Goal: Browse casually

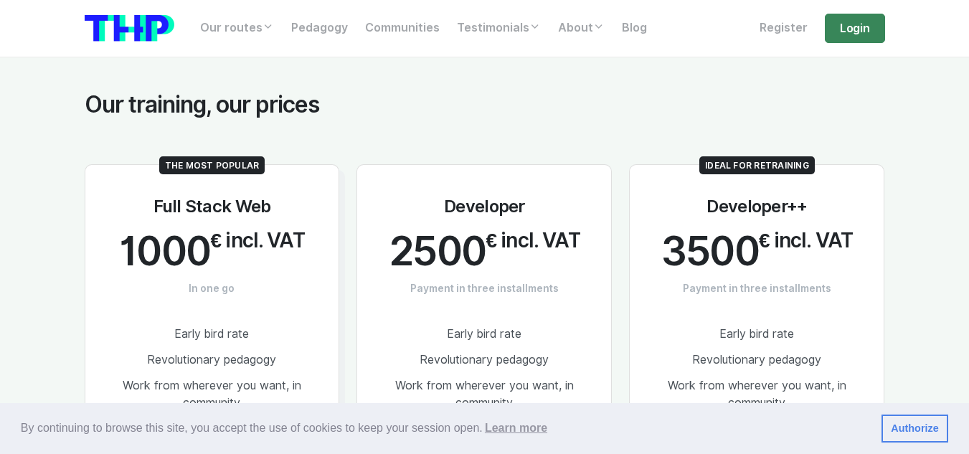
scroll to position [2726, 0]
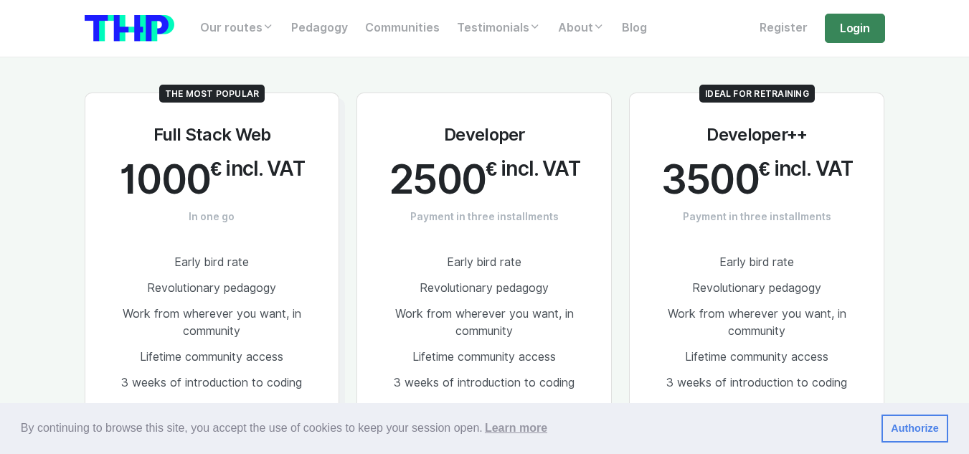
click at [496, 301] on li "Work from wherever you want, in community" at bounding box center [484, 322] width 208 height 43
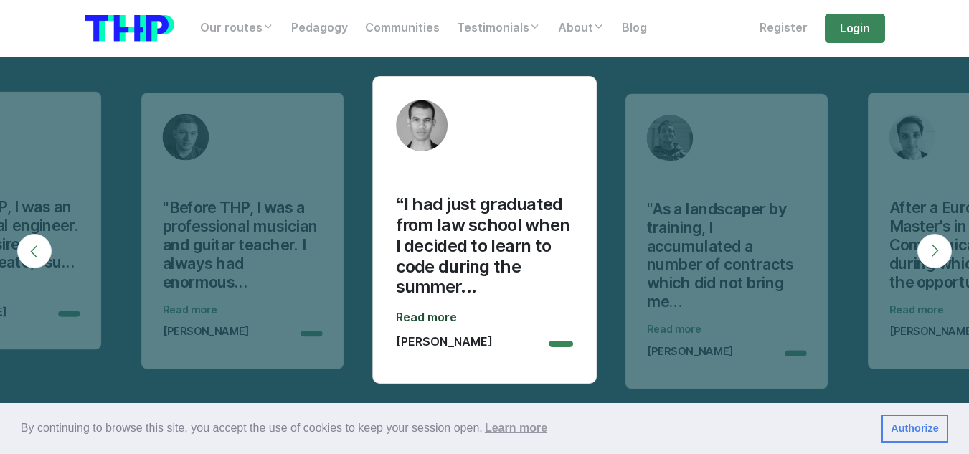
scroll to position [4592, 0]
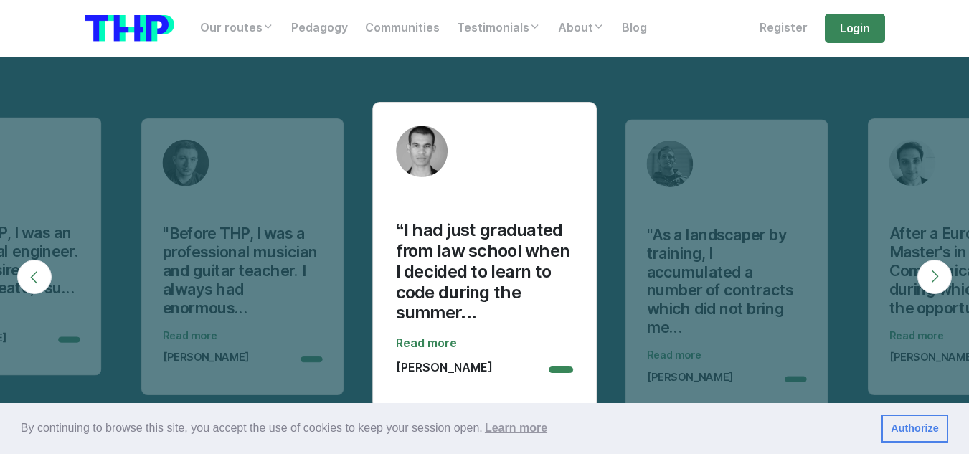
click at [933, 272] on button "Next" at bounding box center [935, 277] width 34 height 34
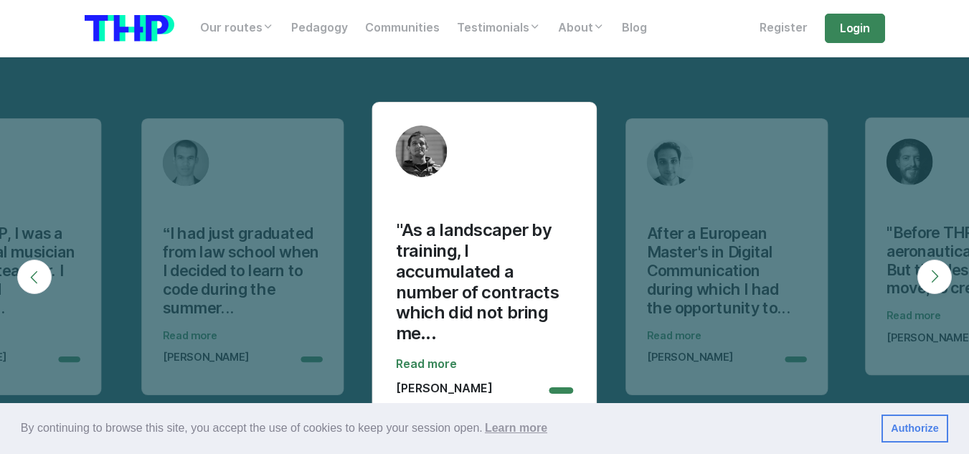
click at [933, 272] on button "Next" at bounding box center [935, 277] width 34 height 34
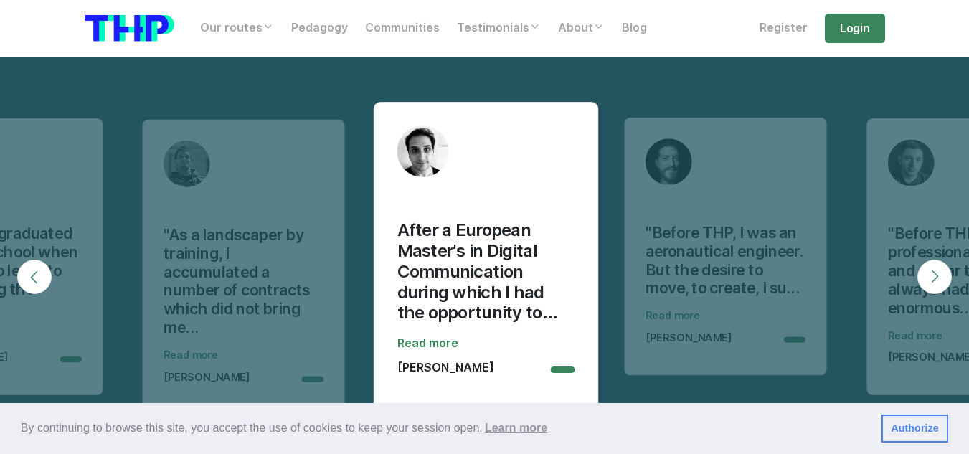
click at [933, 272] on button "Next" at bounding box center [935, 277] width 34 height 34
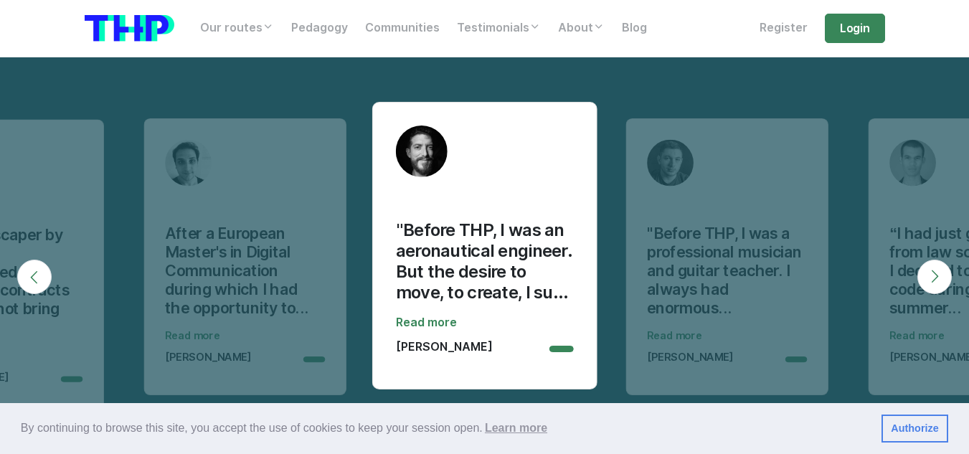
click at [933, 272] on button "Next" at bounding box center [935, 277] width 34 height 34
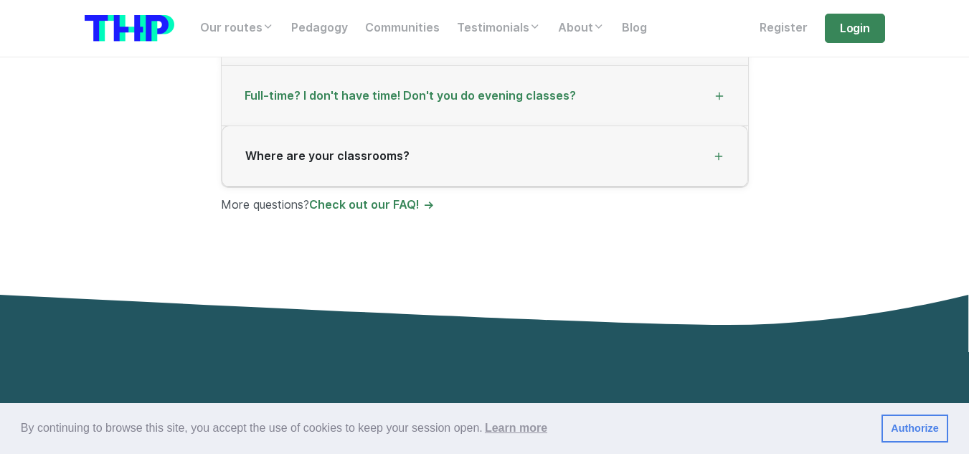
scroll to position [4067, 0]
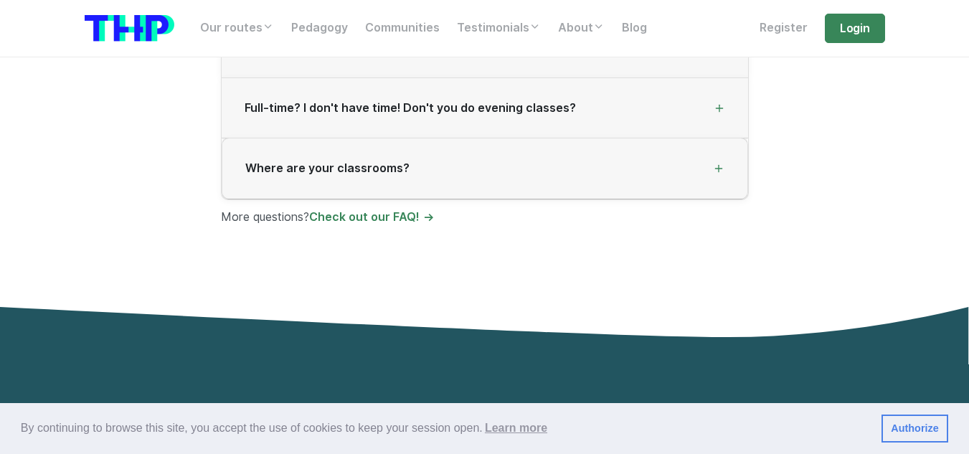
click at [152, 33] on img at bounding box center [130, 28] width 90 height 27
